Goal: Obtain resource: Obtain resource

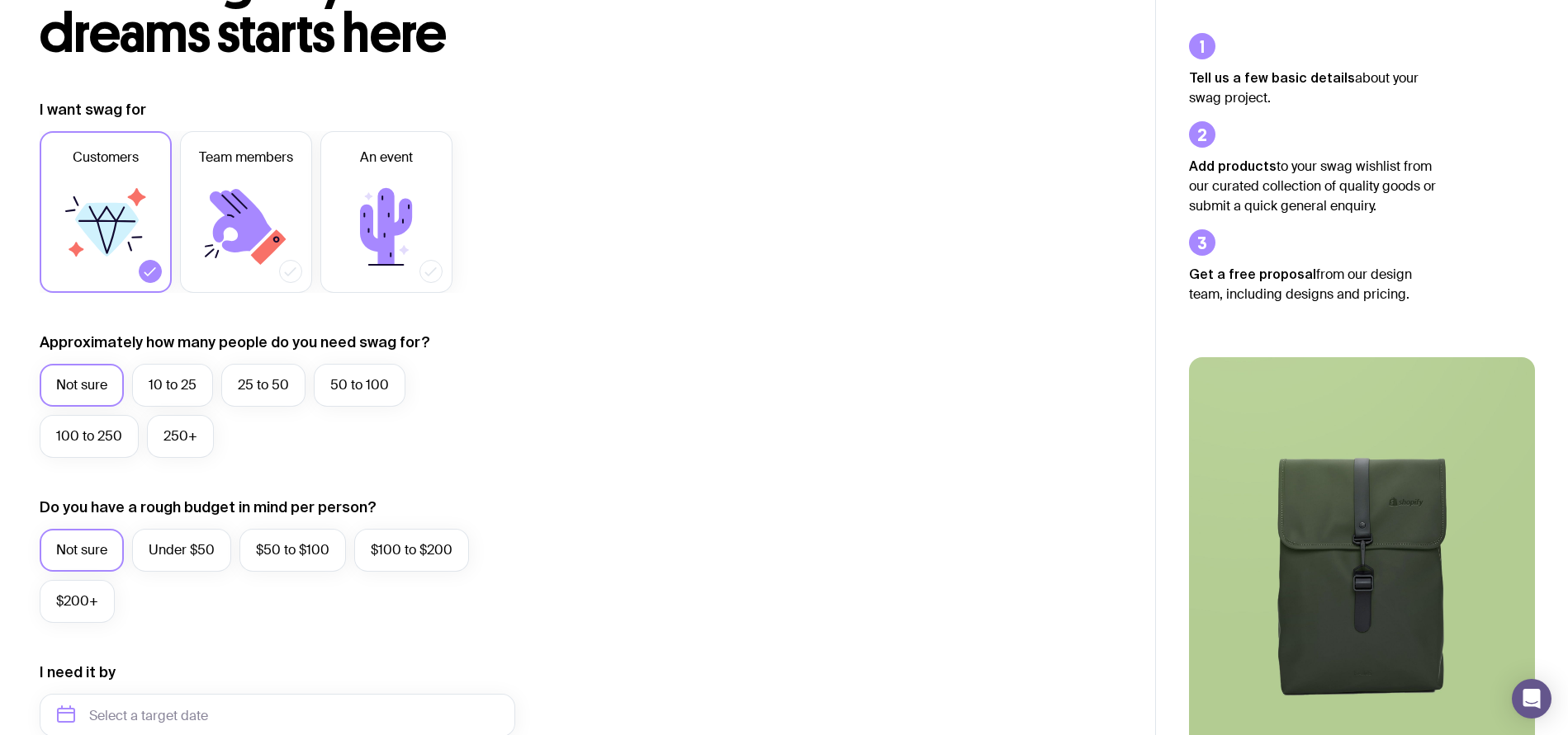
scroll to position [160, 0]
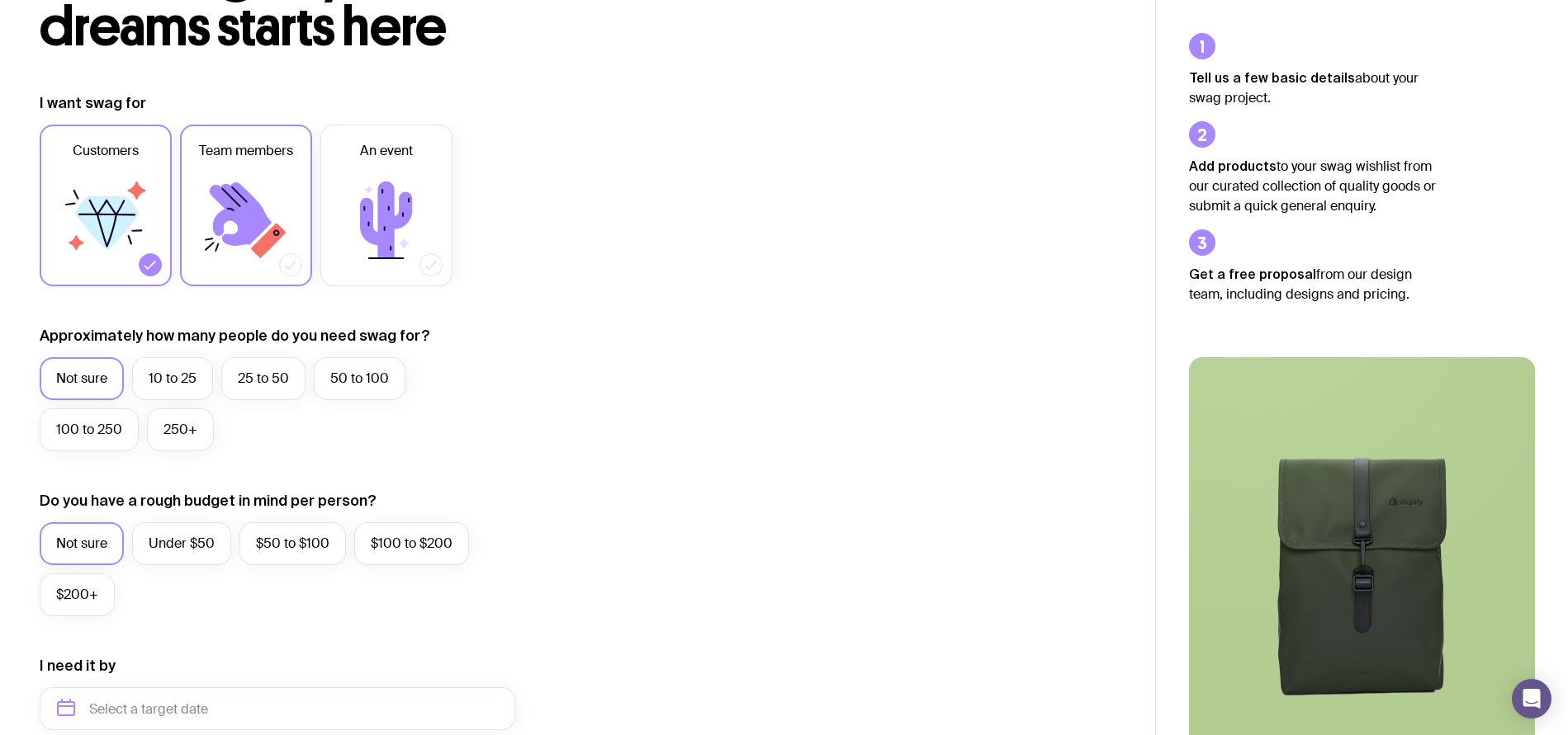
click at [267, 208] on icon at bounding box center [246, 220] width 99 height 99
click at [0, 0] on input "Team members" at bounding box center [0, 0] width 0 height 0
click at [116, 210] on icon at bounding box center [107, 223] width 63 height 54
click at [0, 0] on input "Customers" at bounding box center [0, 0] width 0 height 0
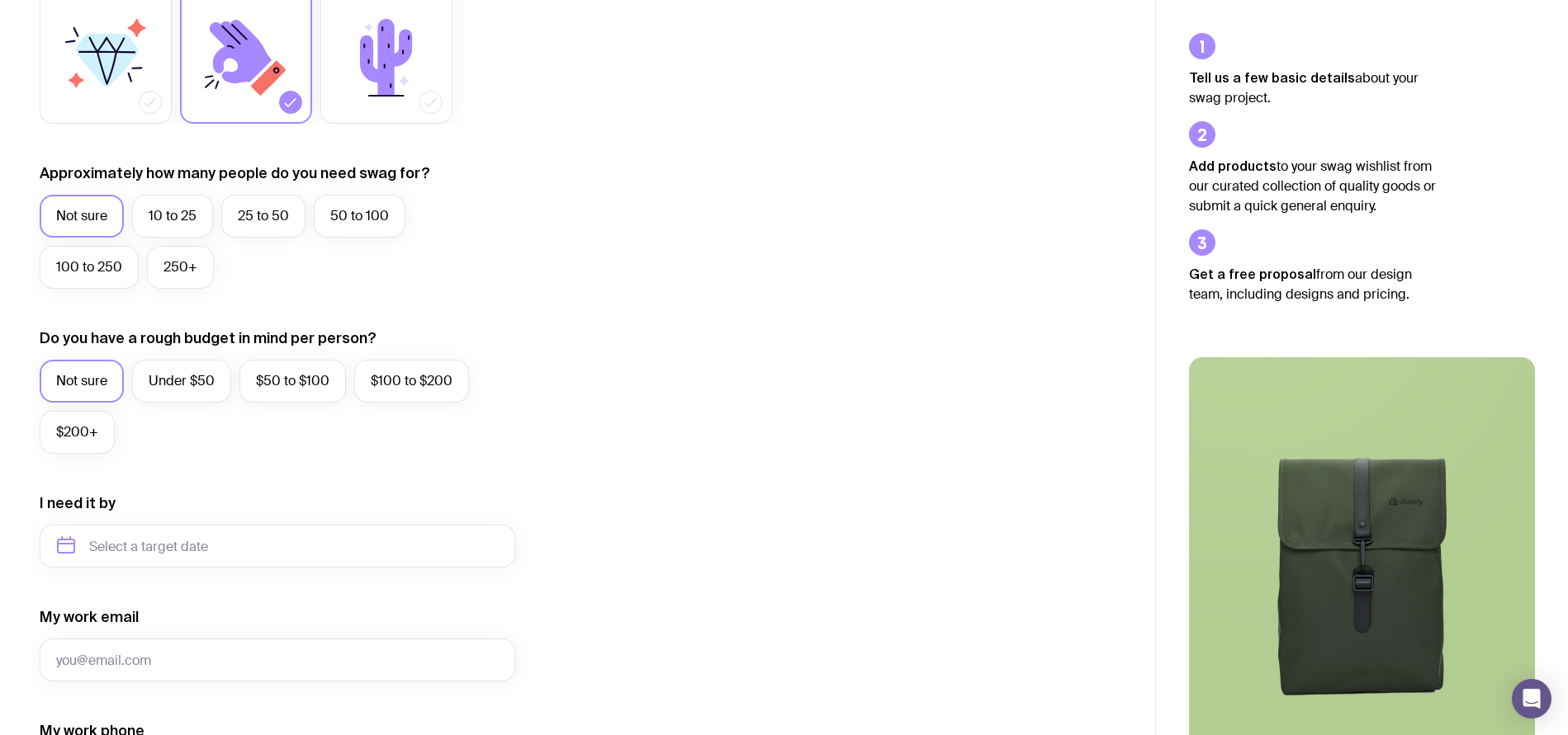
scroll to position [327, 0]
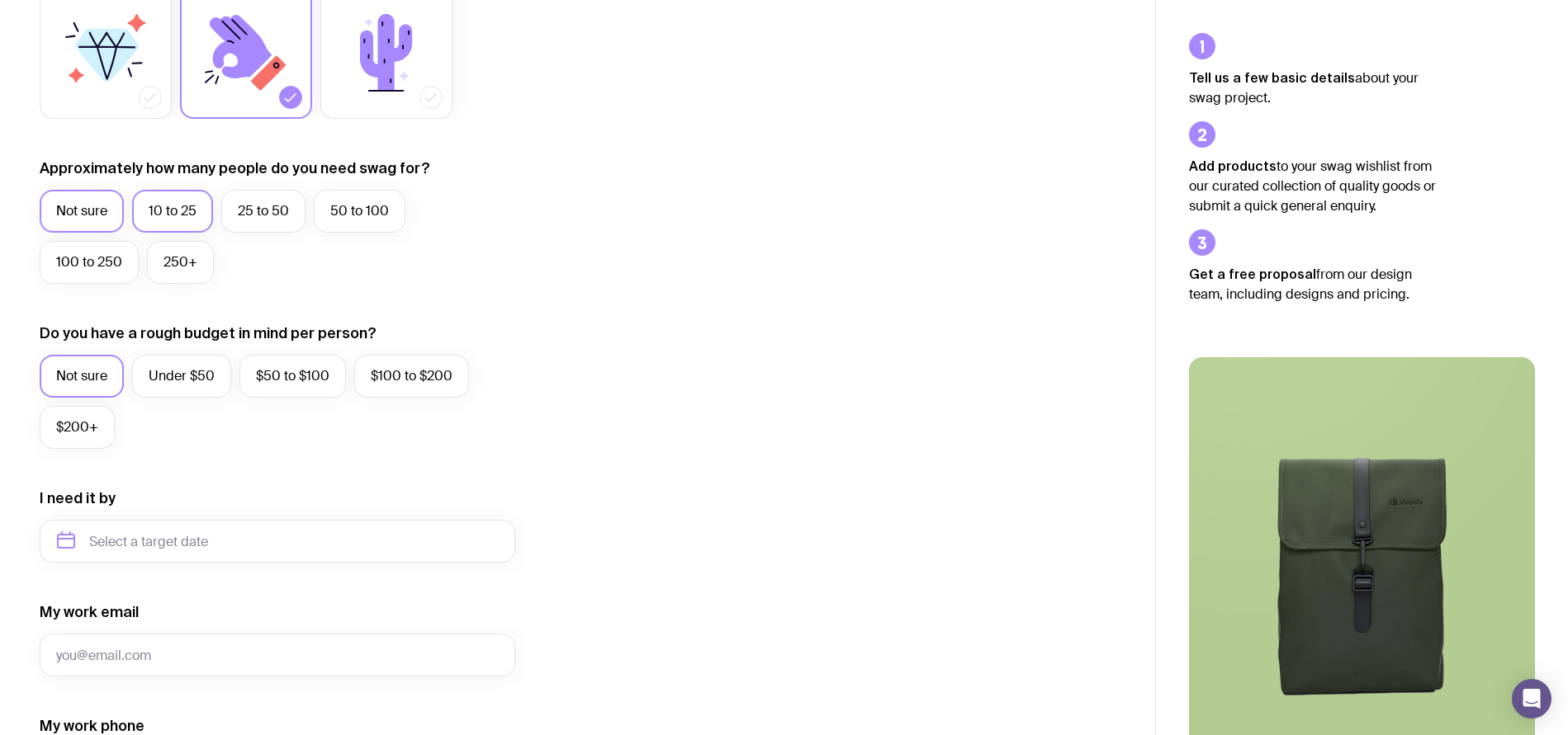
click at [164, 217] on label "10 to 25" at bounding box center [173, 211] width 81 height 43
click at [0, 0] on input "10 to 25" at bounding box center [0, 0] width 0 height 0
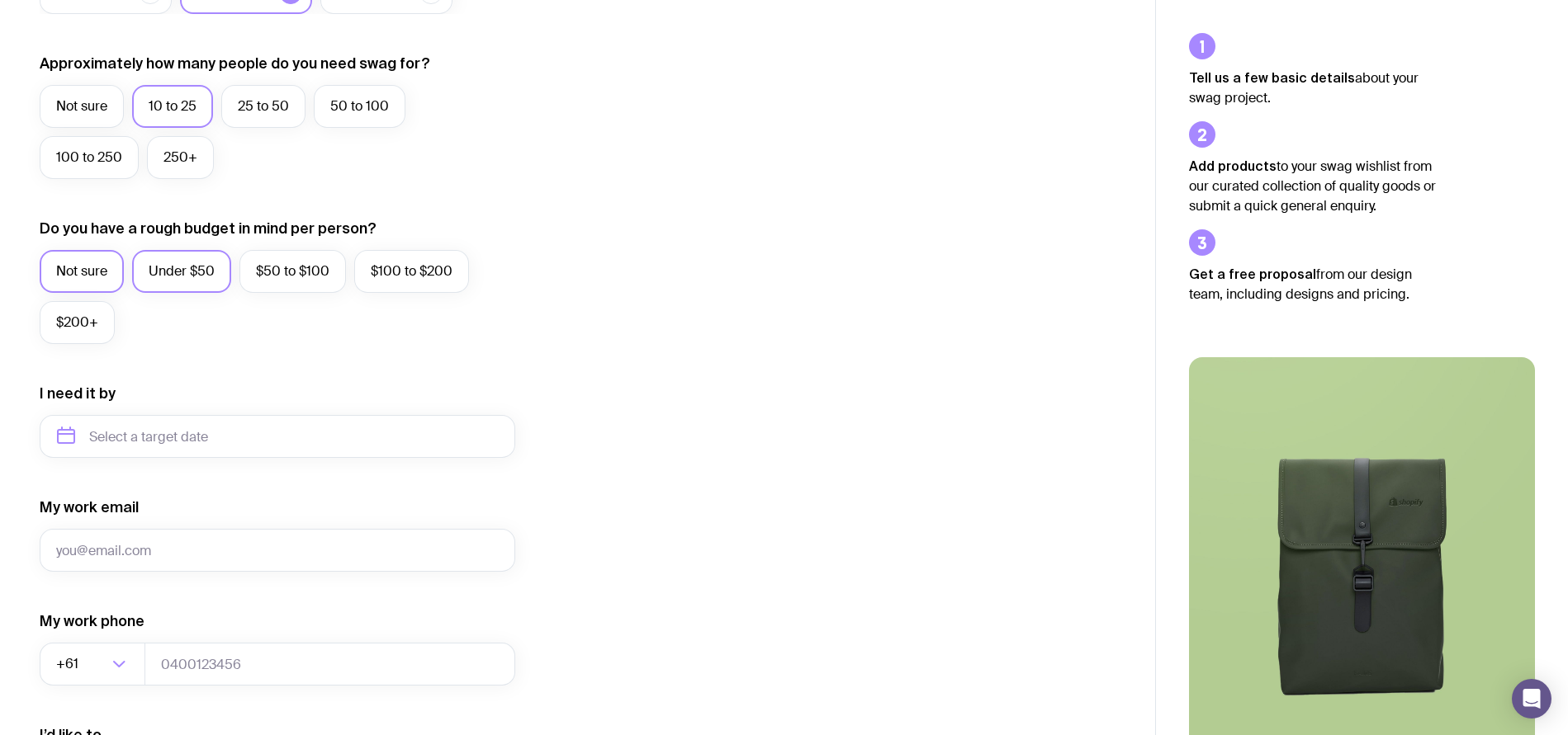
scroll to position [433, 0]
click at [306, 276] on label "$50 to $100" at bounding box center [292, 271] width 107 height 43
click at [0, 0] on input "$50 to $100" at bounding box center [0, 0] width 0 height 0
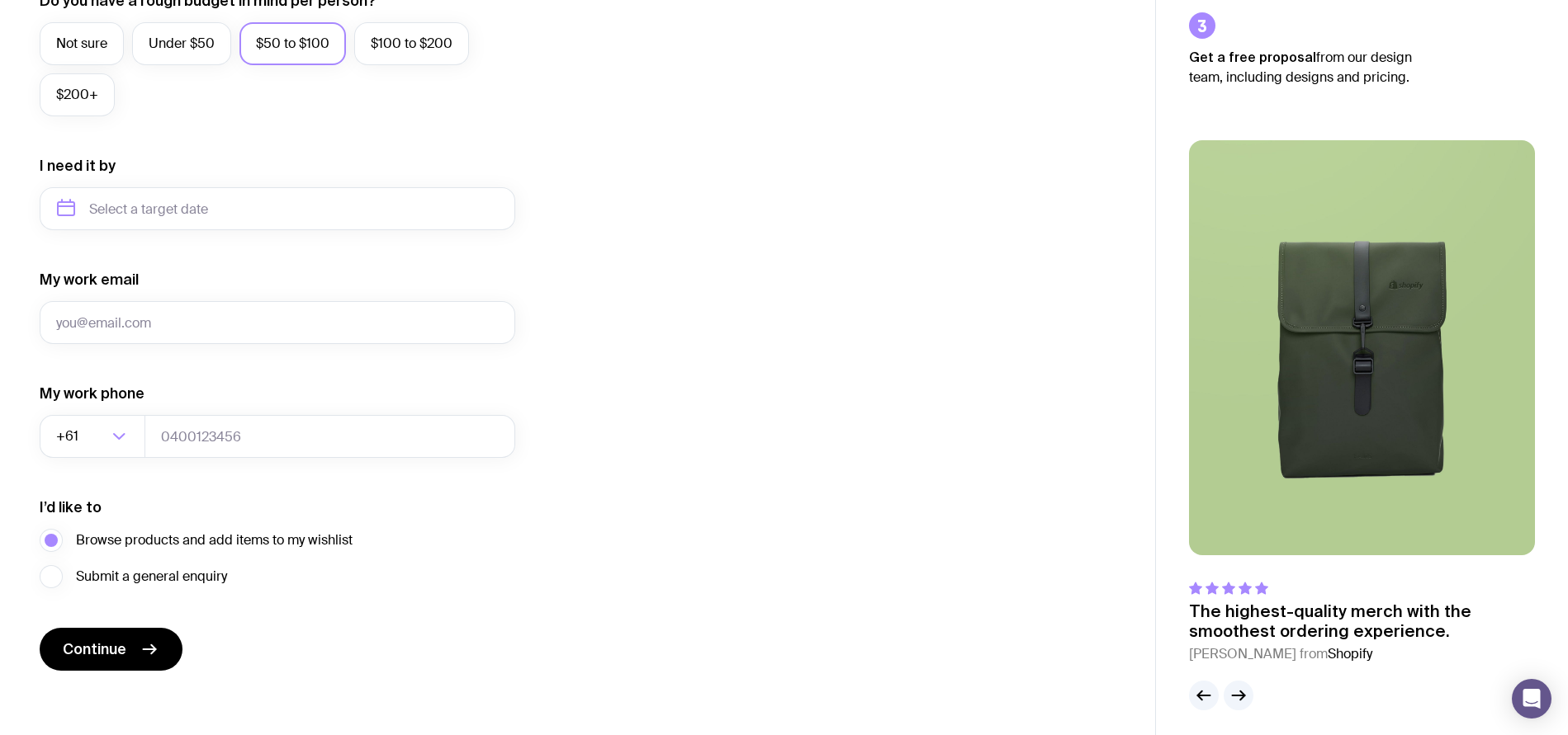
scroll to position [667, 0]
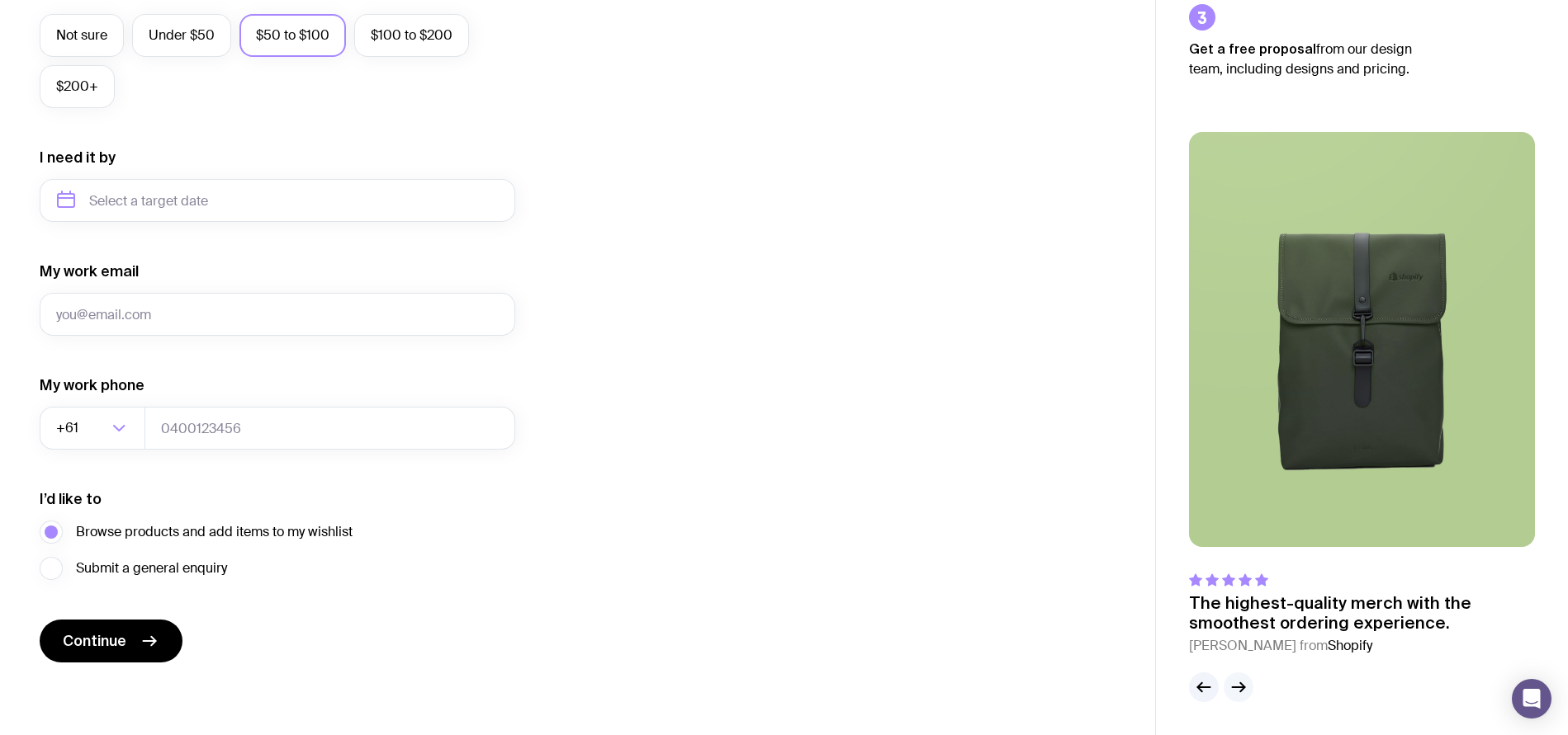
click at [1244, 691] on icon "button" at bounding box center [1238, 687] width 19 height 19
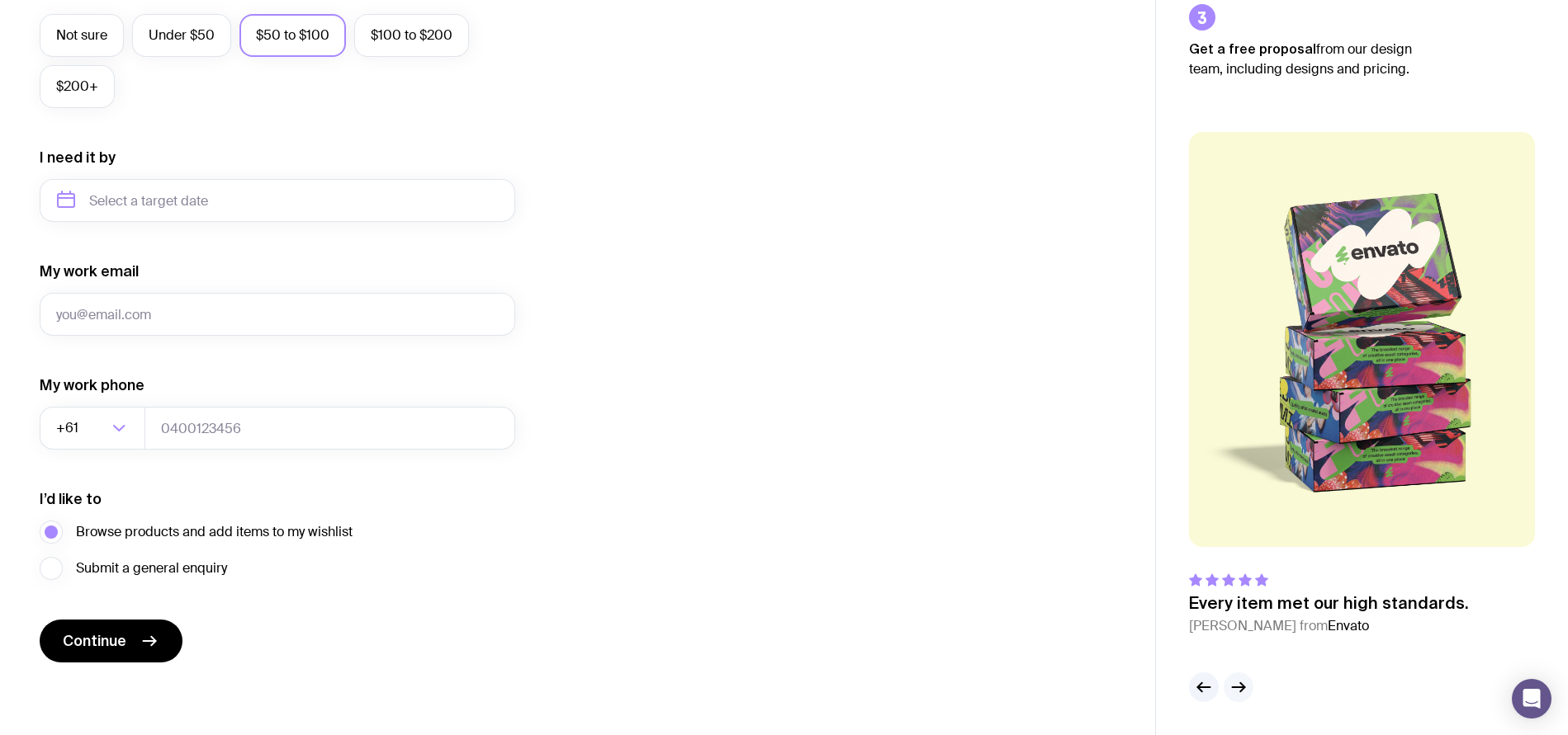
click at [1244, 691] on icon "button" at bounding box center [1238, 687] width 19 height 19
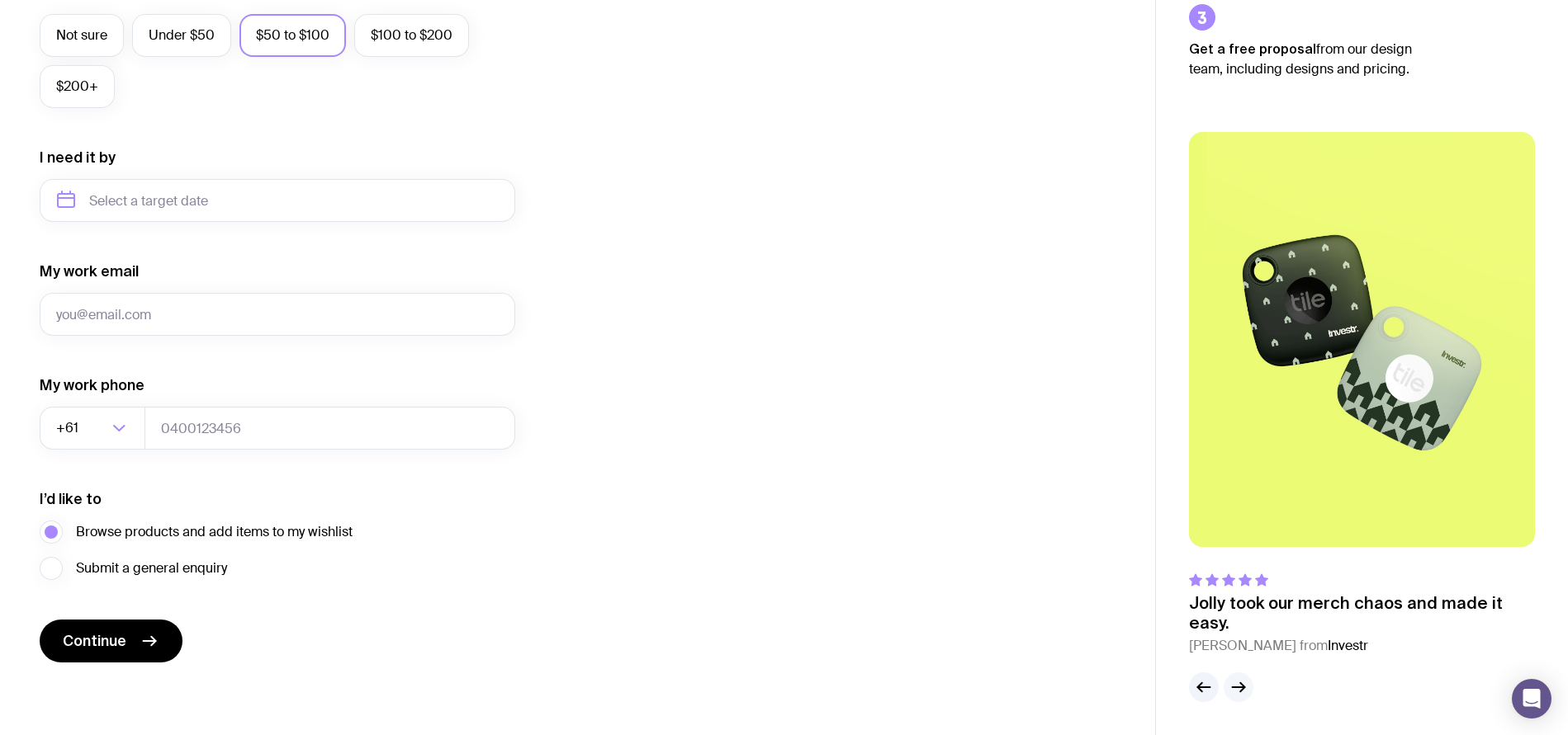
click at [1244, 691] on icon "button" at bounding box center [1238, 687] width 19 height 19
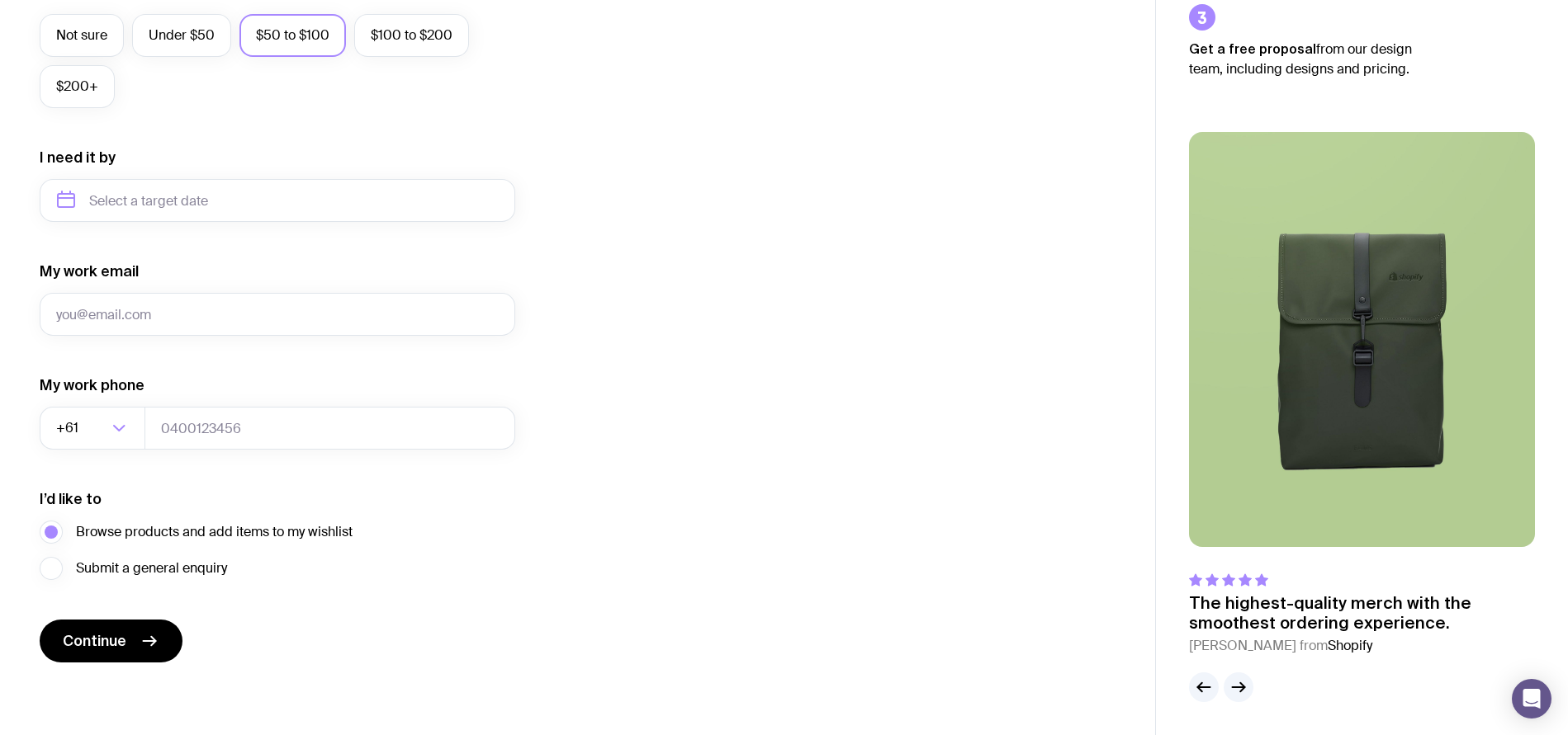
scroll to position [0, 0]
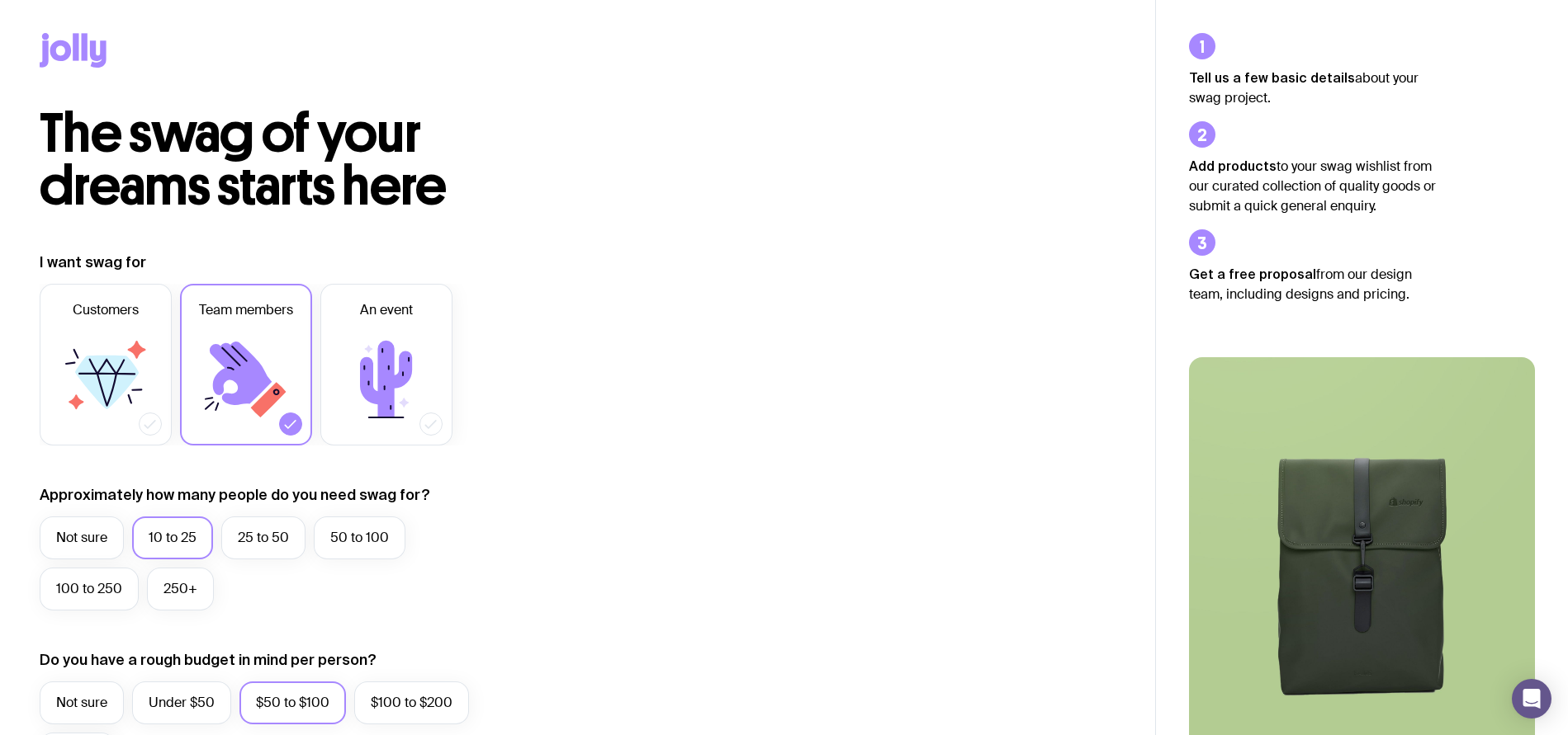
click at [86, 48] on icon at bounding box center [85, 46] width 6 height 27
